Goal: Transaction & Acquisition: Purchase product/service

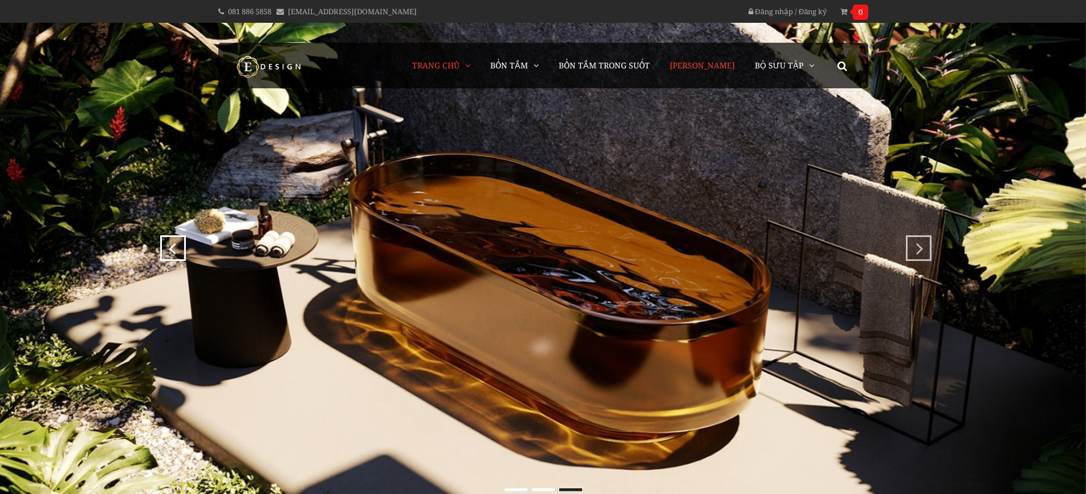
click at [696, 72] on link "[PERSON_NAME]" at bounding box center [702, 66] width 82 height 46
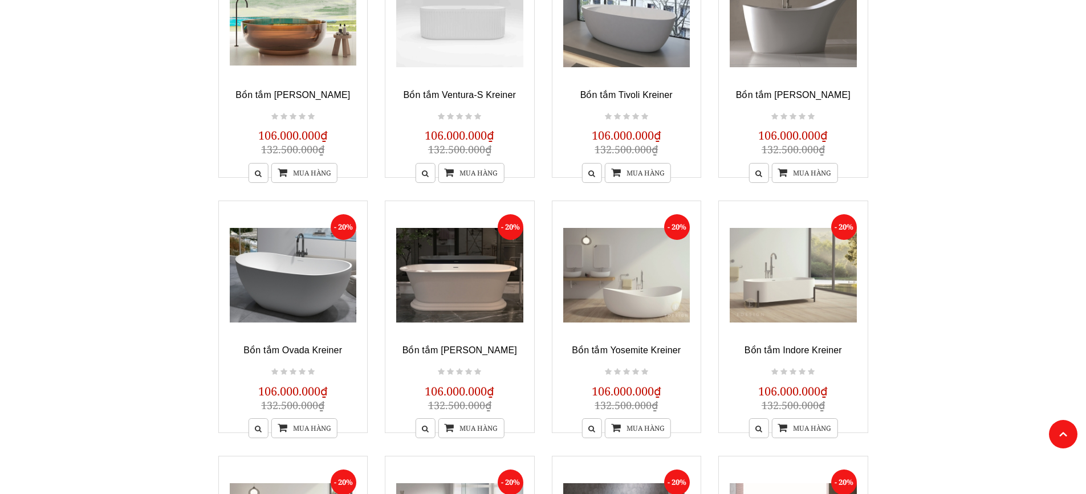
scroll to position [342, 0]
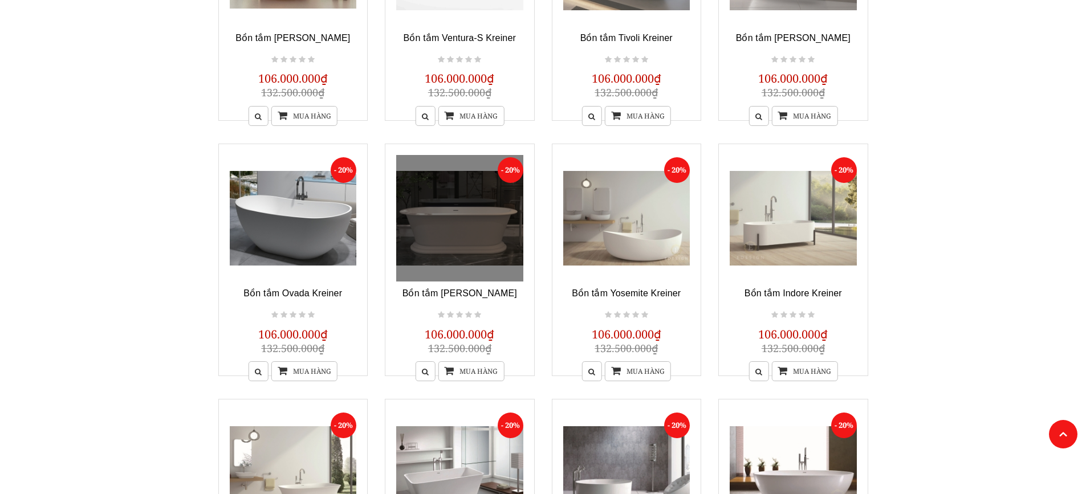
click at [474, 267] on link at bounding box center [459, 218] width 127 height 127
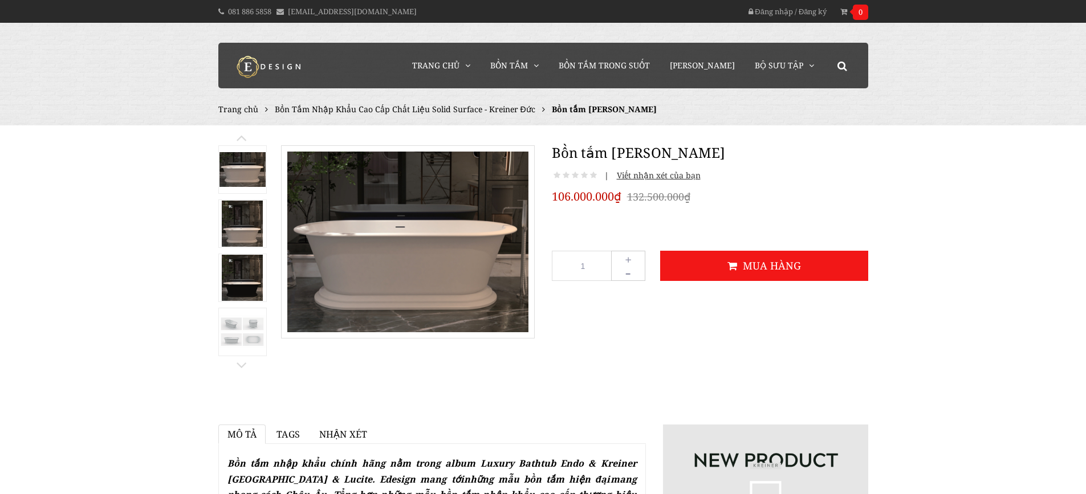
click at [249, 322] on img at bounding box center [243, 332] width 46 height 35
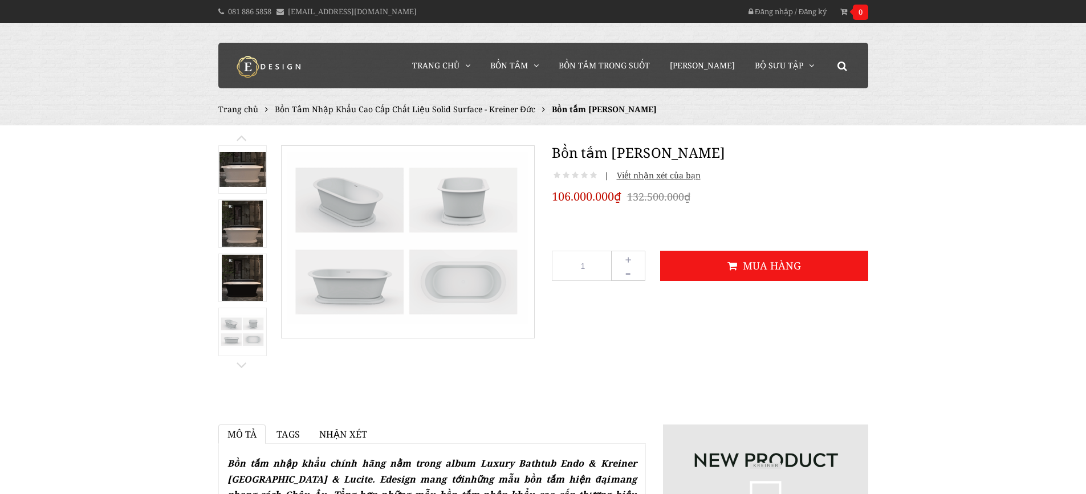
click at [242, 173] on img at bounding box center [243, 169] width 46 height 35
